Goal: Find specific page/section: Find specific page/section

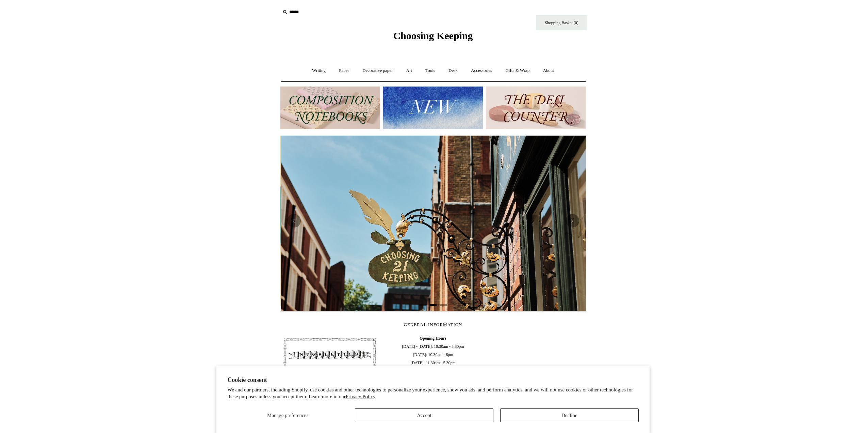
scroll to position [0, 306]
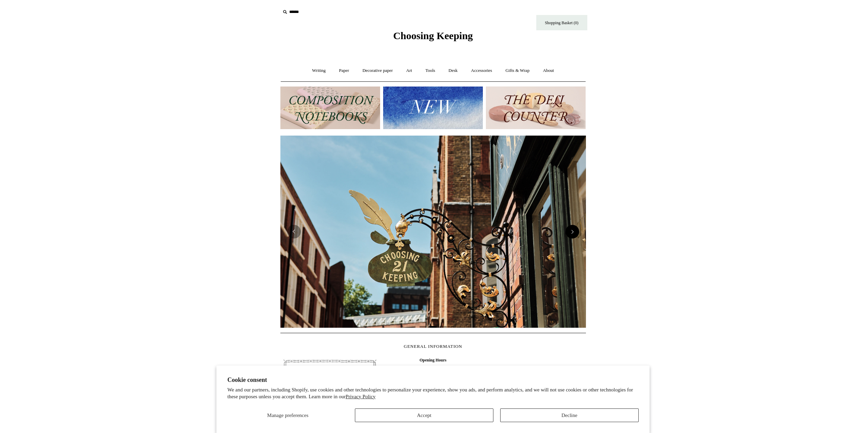
click at [576, 237] on button "Next" at bounding box center [573, 232] width 14 height 14
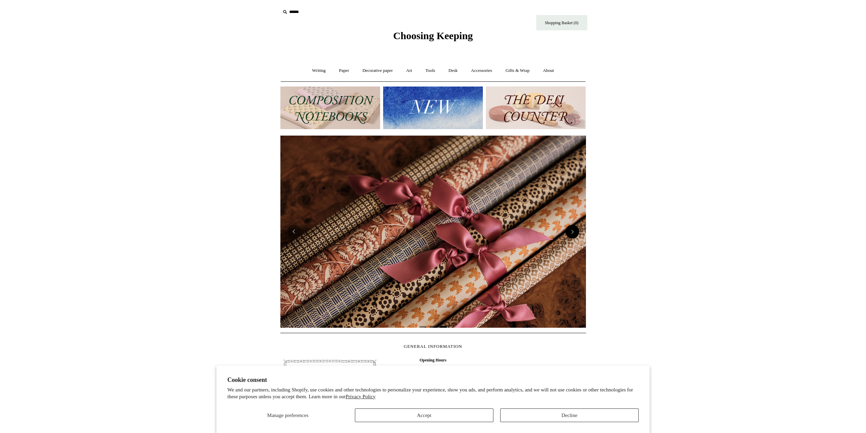
click at [576, 237] on button "Next" at bounding box center [573, 232] width 14 height 14
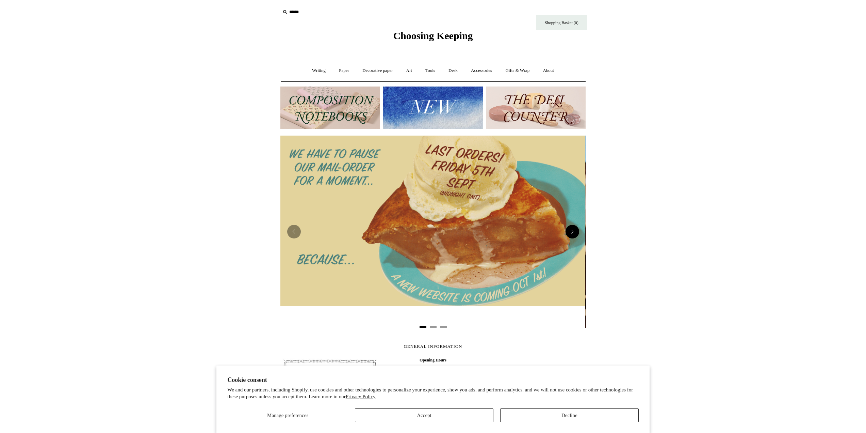
scroll to position [0, 0]
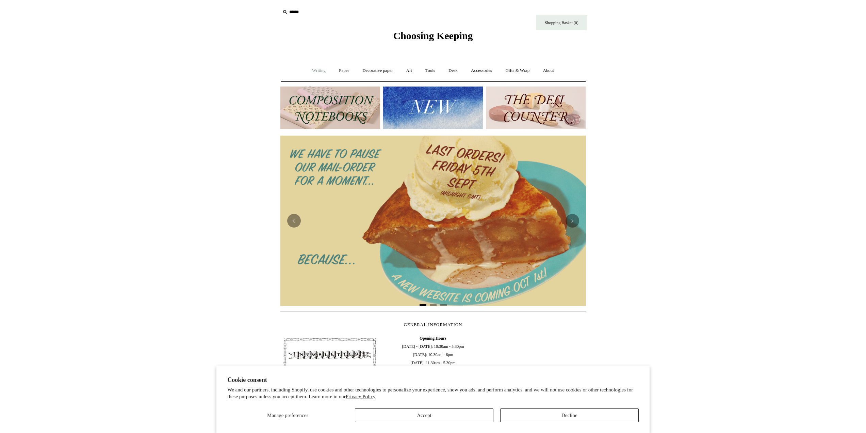
click at [312, 68] on link "Writing +" at bounding box center [319, 71] width 26 height 18
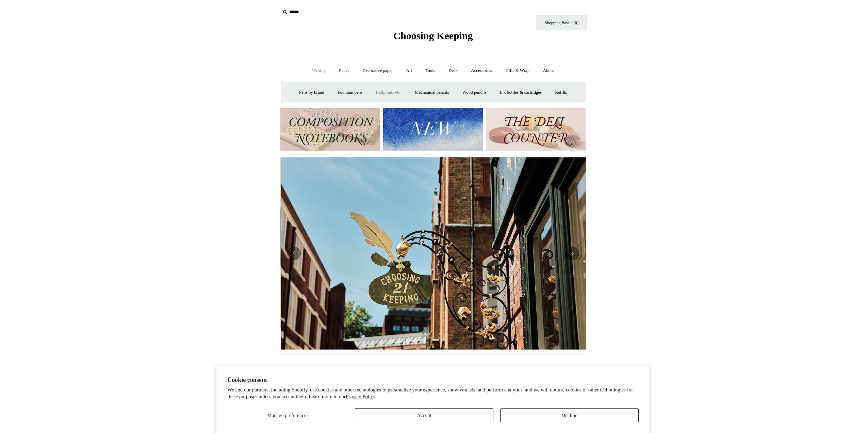
scroll to position [0, 306]
click at [340, 70] on link "Paper +" at bounding box center [344, 71] width 22 height 18
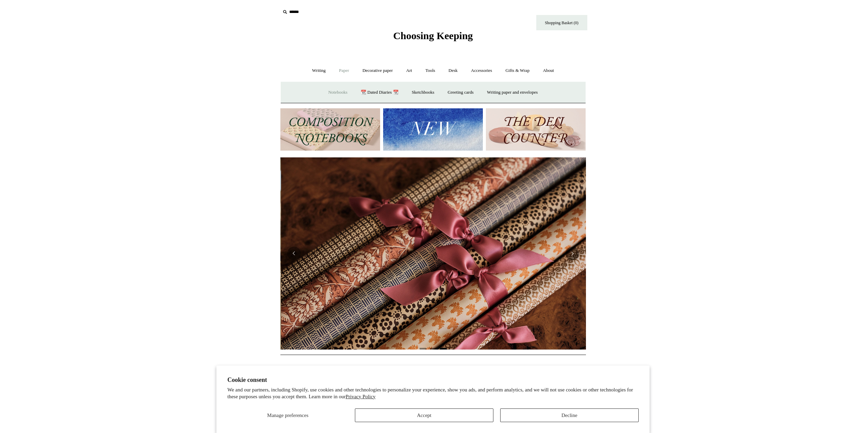
scroll to position [0, 611]
click at [332, 90] on link "Notebooks +" at bounding box center [337, 92] width 31 height 18
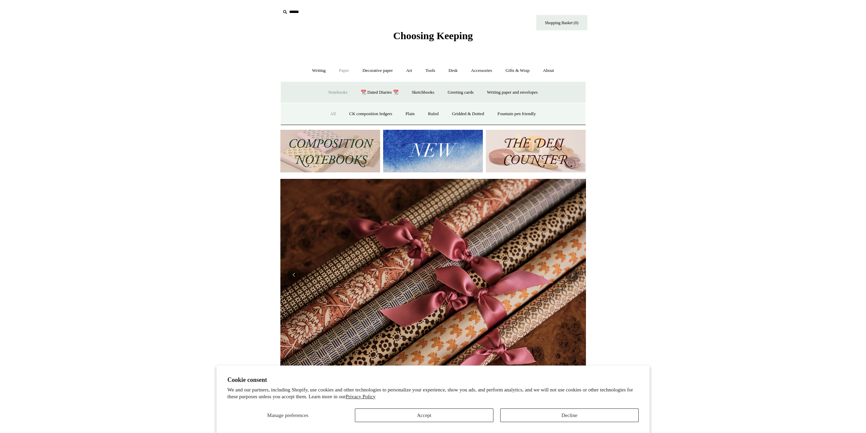
click at [329, 112] on link "All" at bounding box center [333, 114] width 18 height 18
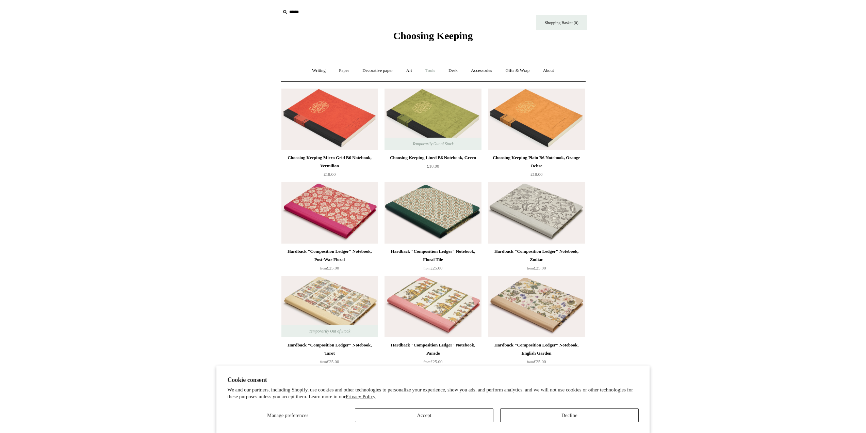
click at [429, 69] on link "Tools +" at bounding box center [430, 71] width 22 height 18
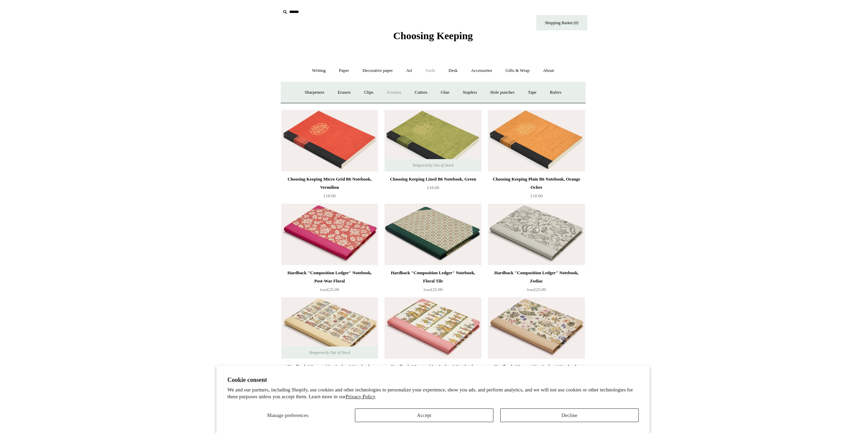
click at [393, 92] on link "Scissors" at bounding box center [394, 92] width 27 height 18
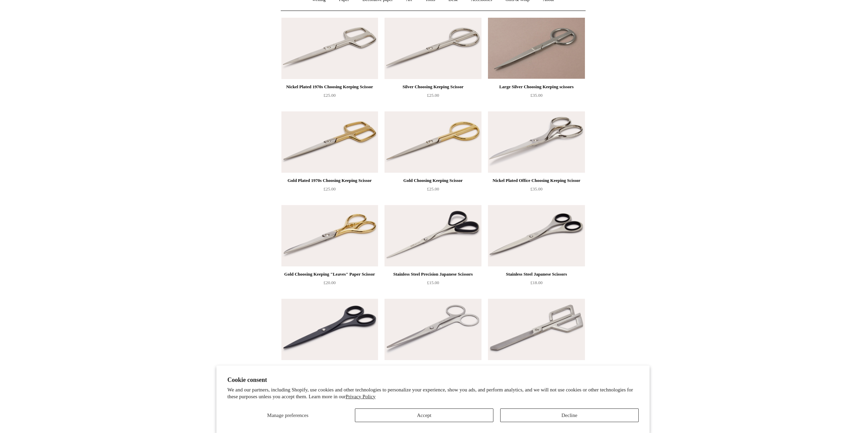
scroll to position [234, 0]
